Goal: Obtain resource: Obtain resource

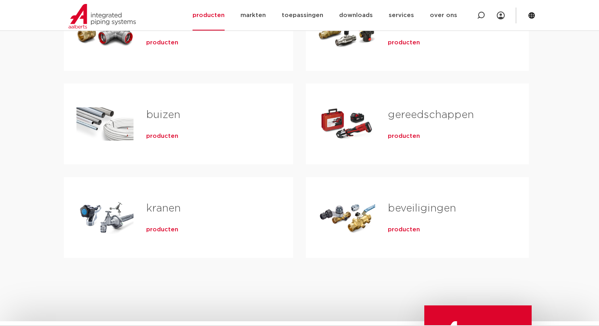
scroll to position [208, 0]
click at [157, 215] on h2 "kranen" at bounding box center [207, 210] width 122 height 18
click at [158, 228] on span "producten" at bounding box center [162, 229] width 32 height 8
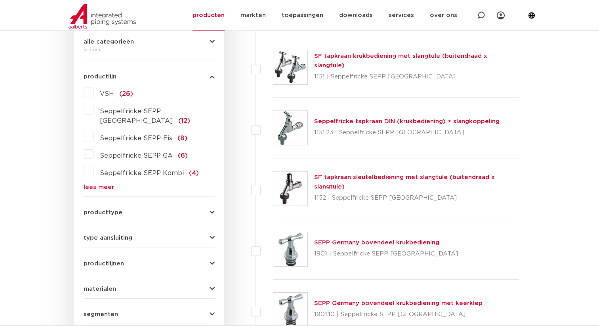
scroll to position [198, 0]
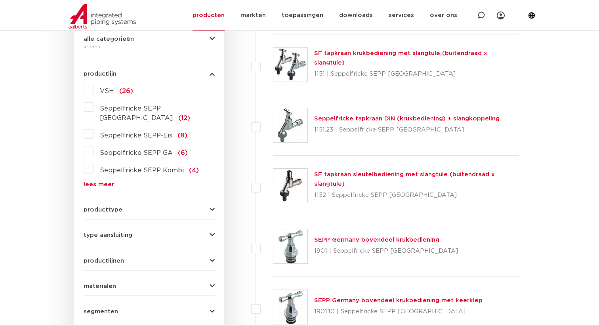
click at [97, 128] on label "Seppelfricke SEPP-Eis (8)" at bounding box center [140, 134] width 94 height 13
click at [0, 0] on input "Seppelfricke SEPP-Eis (8)" at bounding box center [0, 0] width 0 height 0
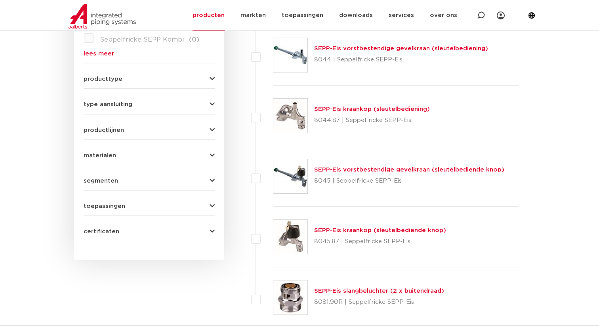
scroll to position [324, 0]
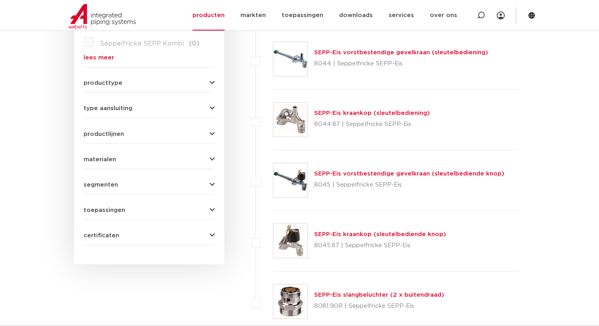
click at [346, 174] on link "SEPP-Eis vorstbestendige gevelkraan (sleutelbediende knop)" at bounding box center [409, 174] width 190 height 6
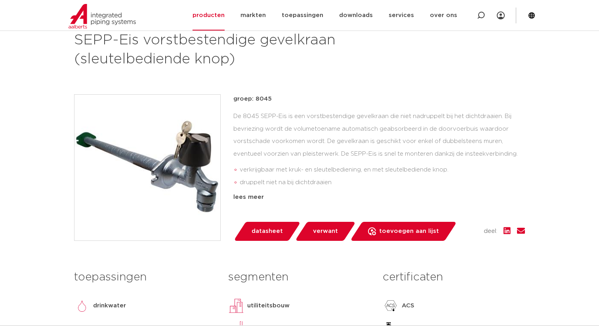
scroll to position [122, 0]
click at [272, 229] on span "datasheet" at bounding box center [267, 231] width 31 height 13
